Goal: Task Accomplishment & Management: Use online tool/utility

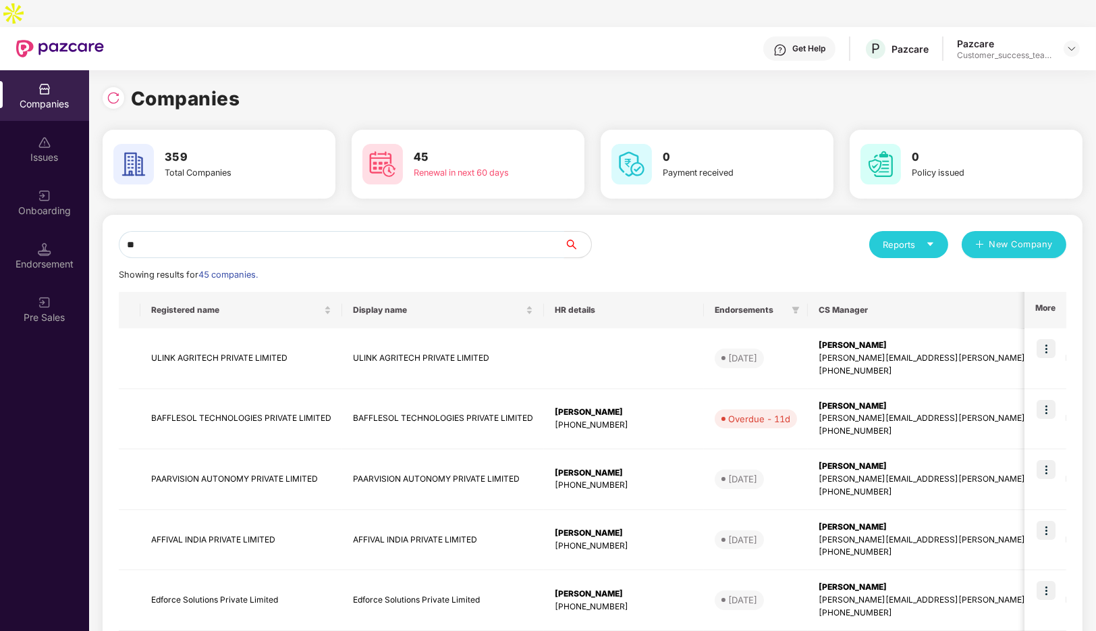
type input "*"
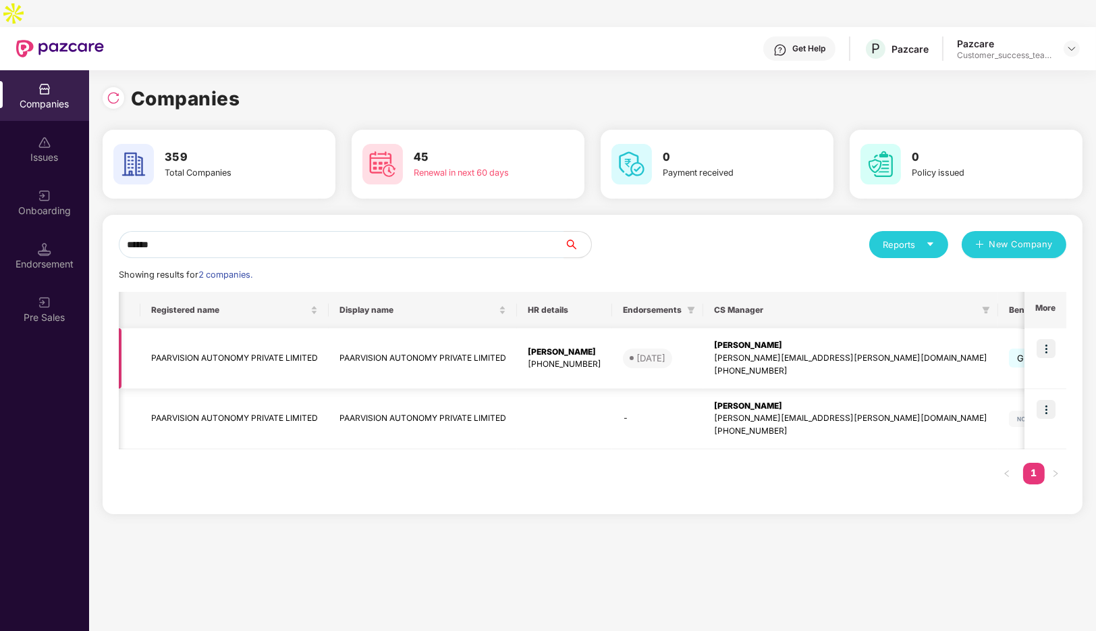
scroll to position [0, 300]
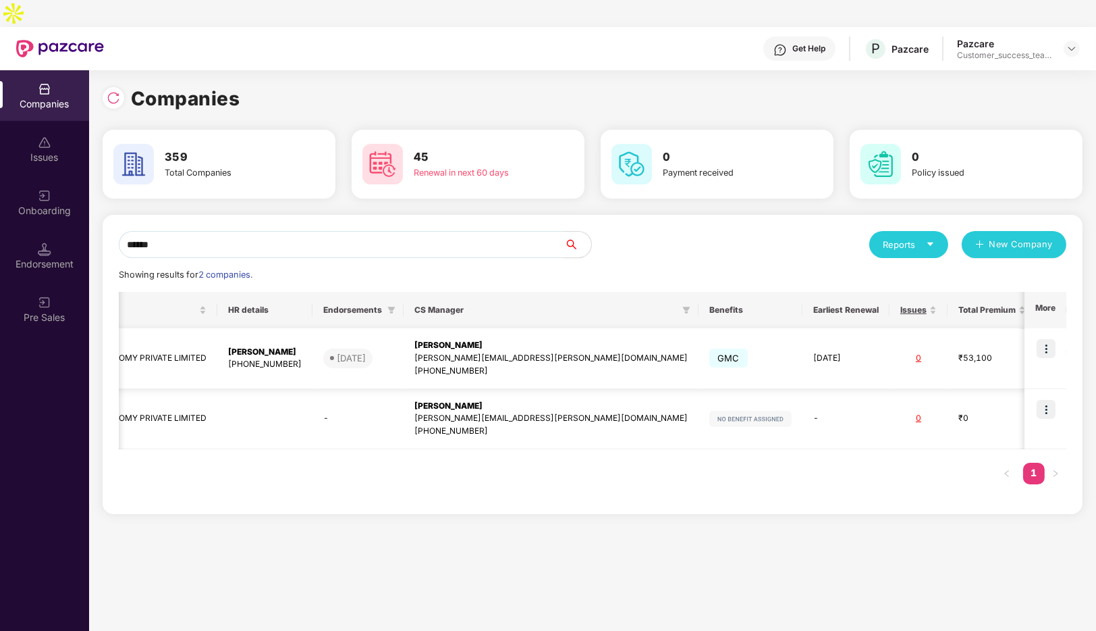
type input "******"
click at [1053, 339] on img at bounding box center [1046, 348] width 19 height 19
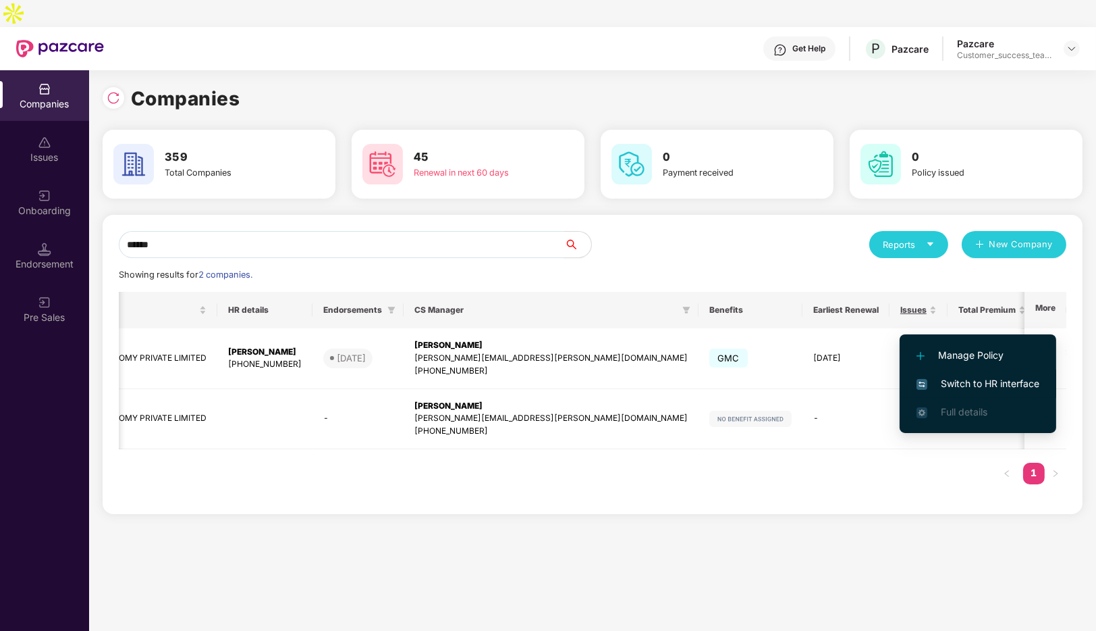
click at [963, 376] on span "Switch to HR interface" at bounding box center [978, 383] width 123 height 15
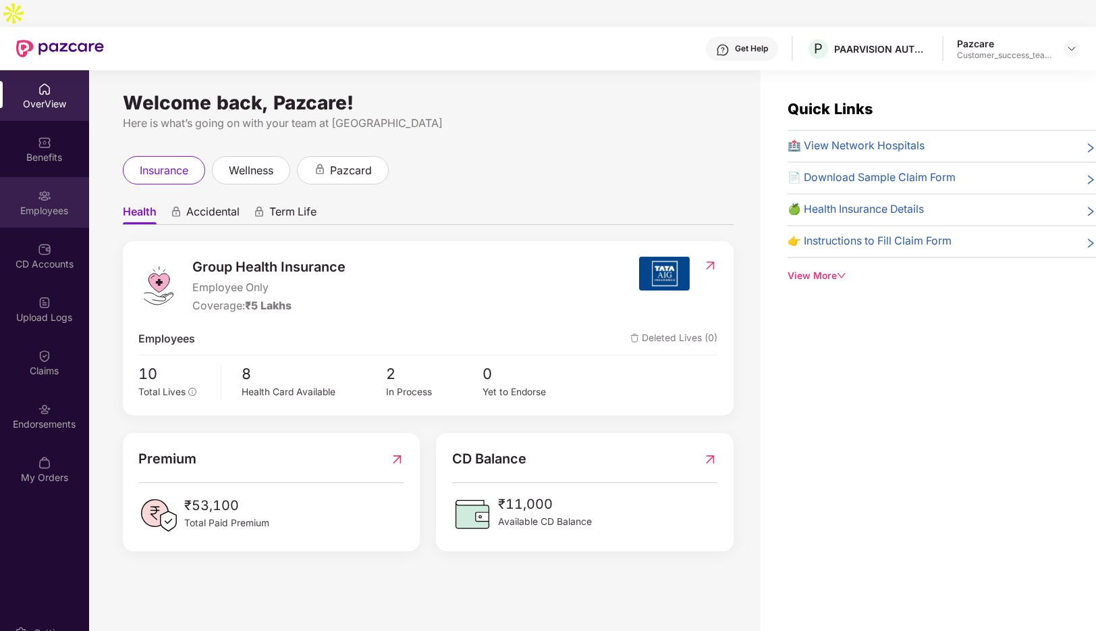
click at [57, 177] on div "Employees" at bounding box center [44, 202] width 89 height 51
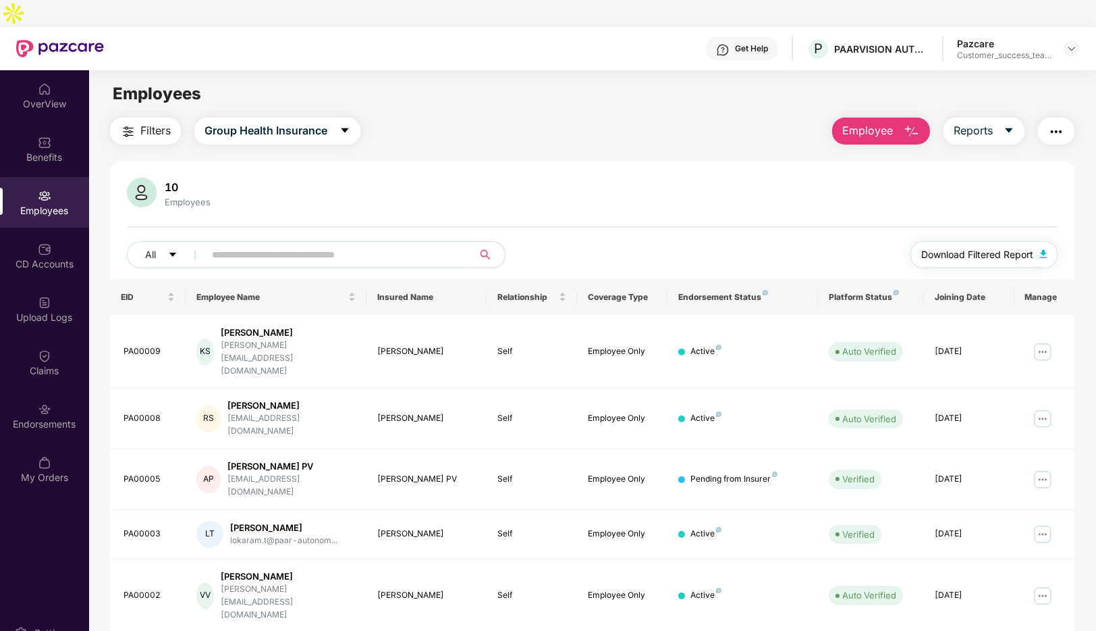
click at [1049, 241] on button "Download Filtered Report" at bounding box center [984, 254] width 147 height 27
